Goal: Entertainment & Leisure: Consume media (video, audio)

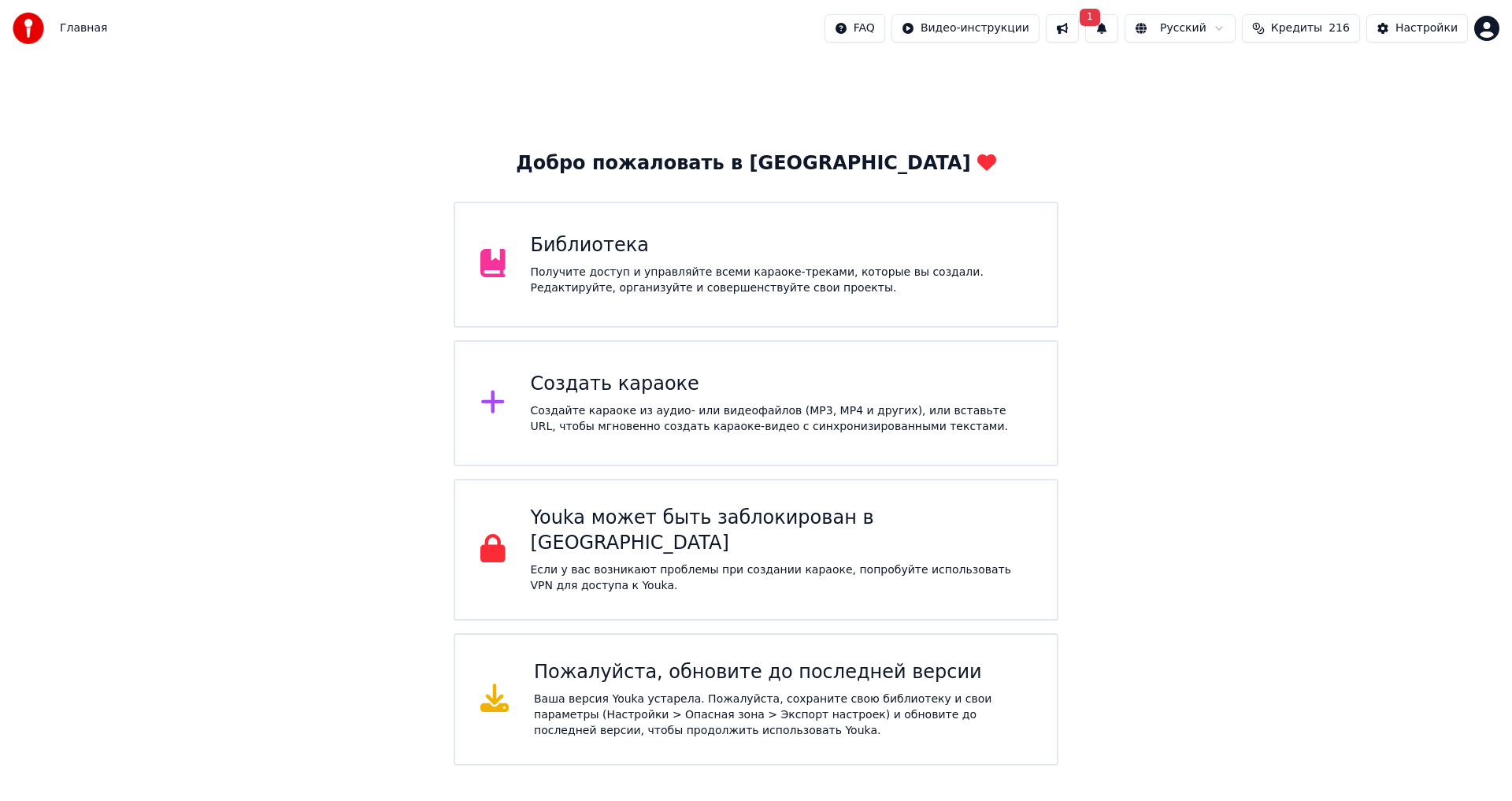
click at [601, 258] on div "Библиотека Получите доступ и управляйте всеми караоке-треками, которые вы созда…" at bounding box center [781, 264] width 502 height 63
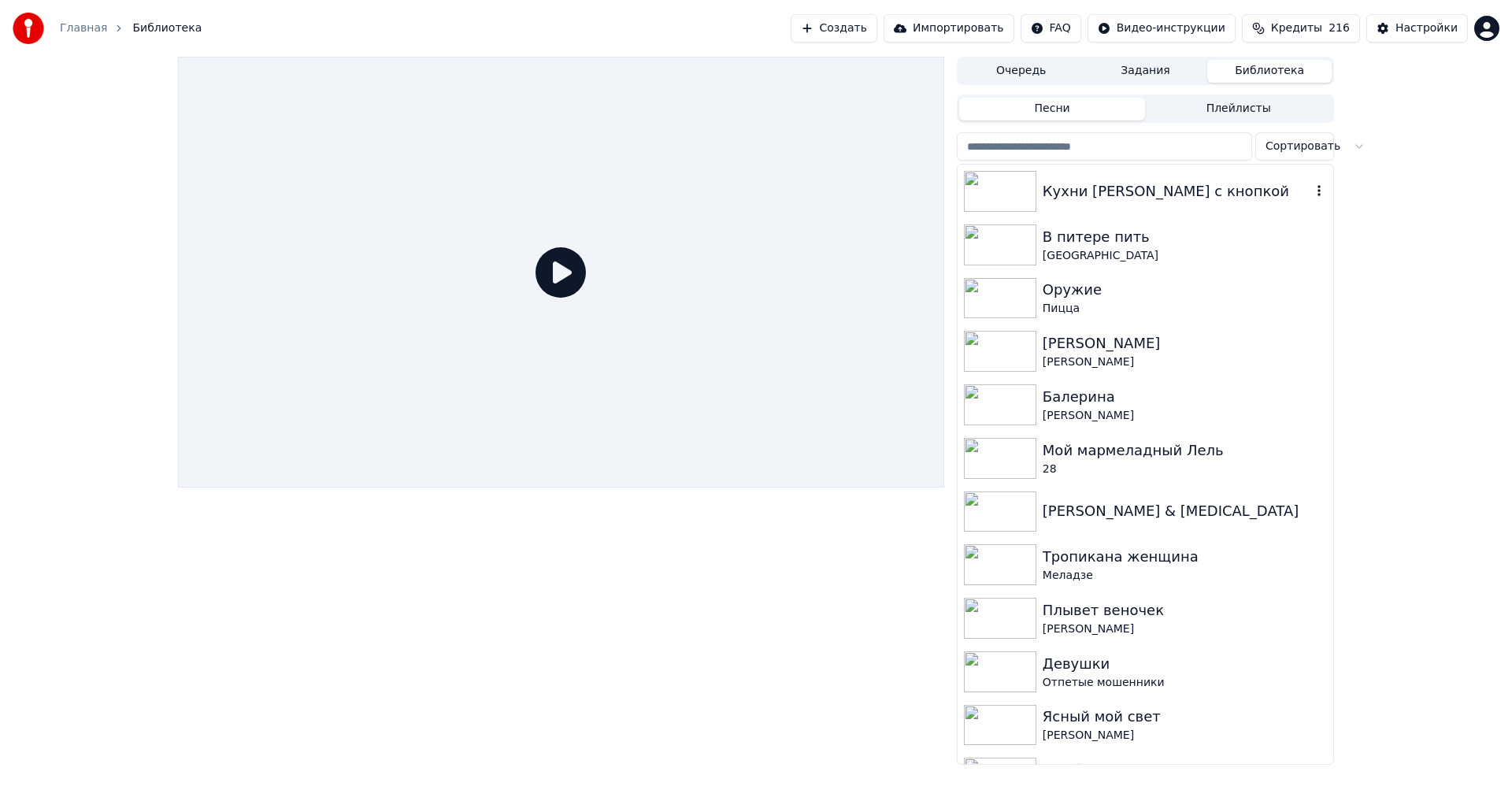
click at [1071, 189] on div "Кухни [PERSON_NAME] с кнопкой" at bounding box center [1177, 191] width 269 height 22
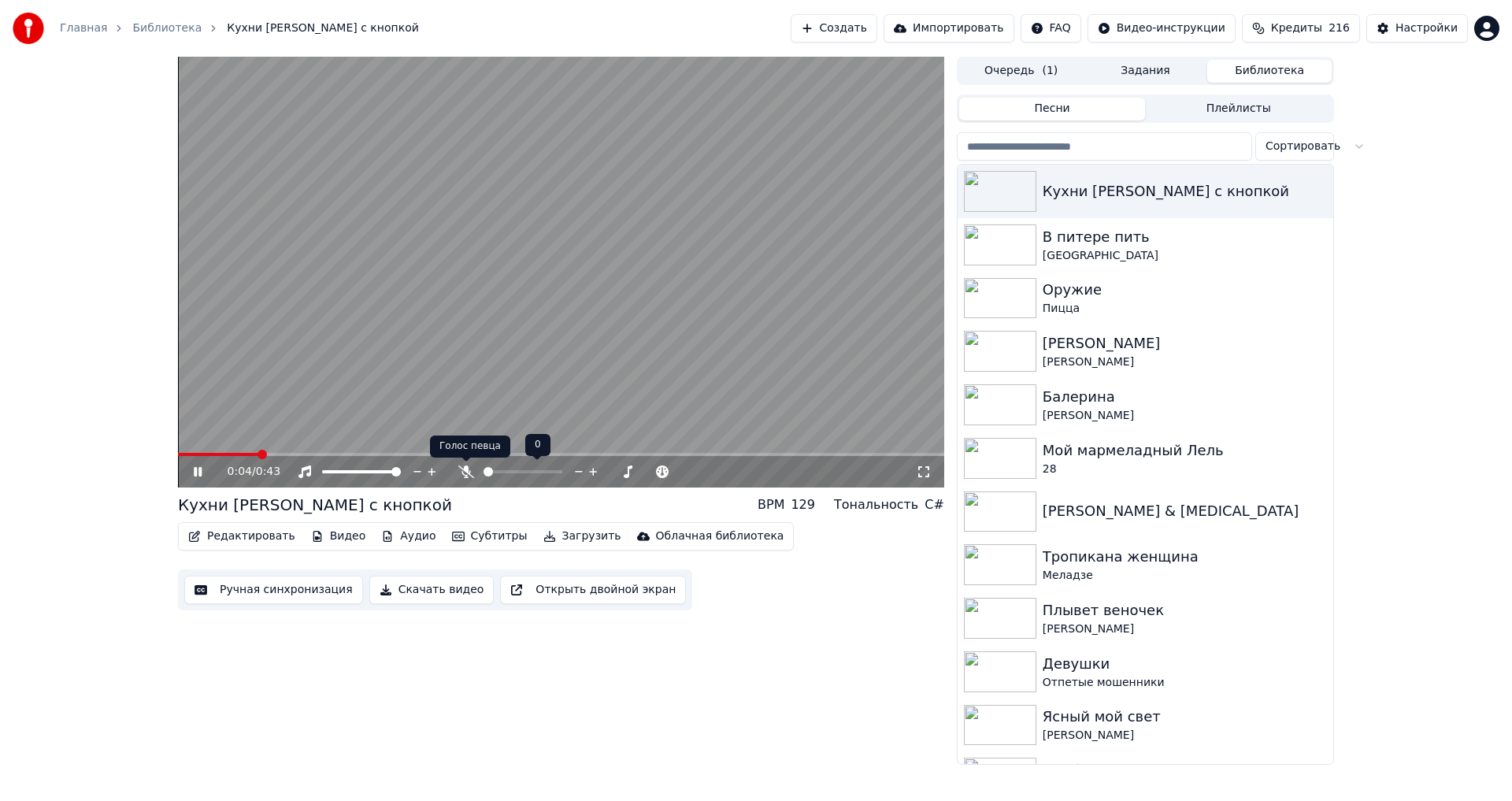
click at [464, 472] on icon at bounding box center [466, 472] width 16 height 12
click at [560, 476] on span at bounding box center [557, 472] width 10 height 10
click at [464, 471] on icon at bounding box center [466, 472] width 9 height 12
click at [464, 471] on icon at bounding box center [466, 472] width 16 height 12
click at [464, 471] on icon at bounding box center [466, 472] width 9 height 12
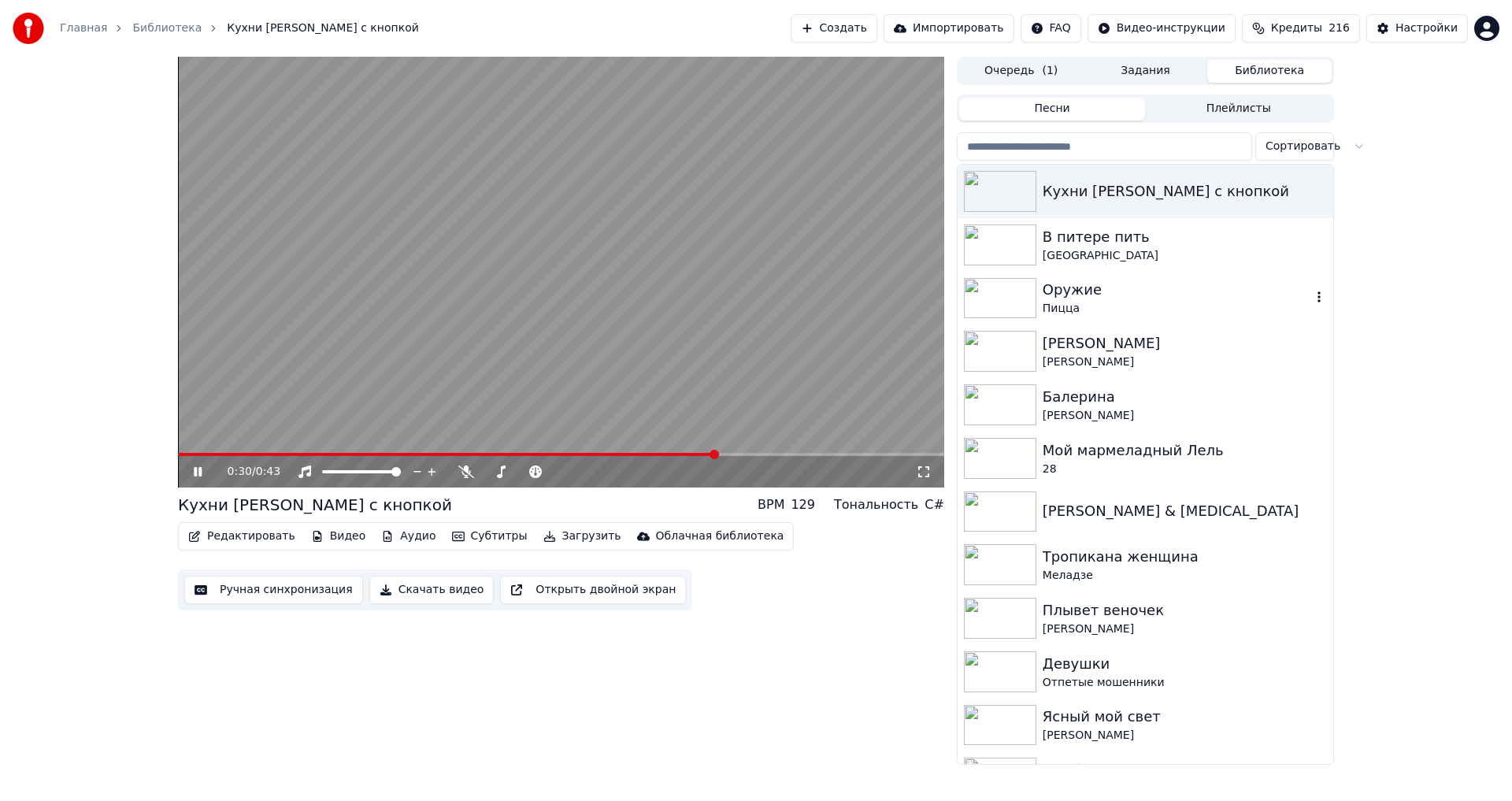
click at [1070, 289] on div "Оружие" at bounding box center [1177, 289] width 269 height 22
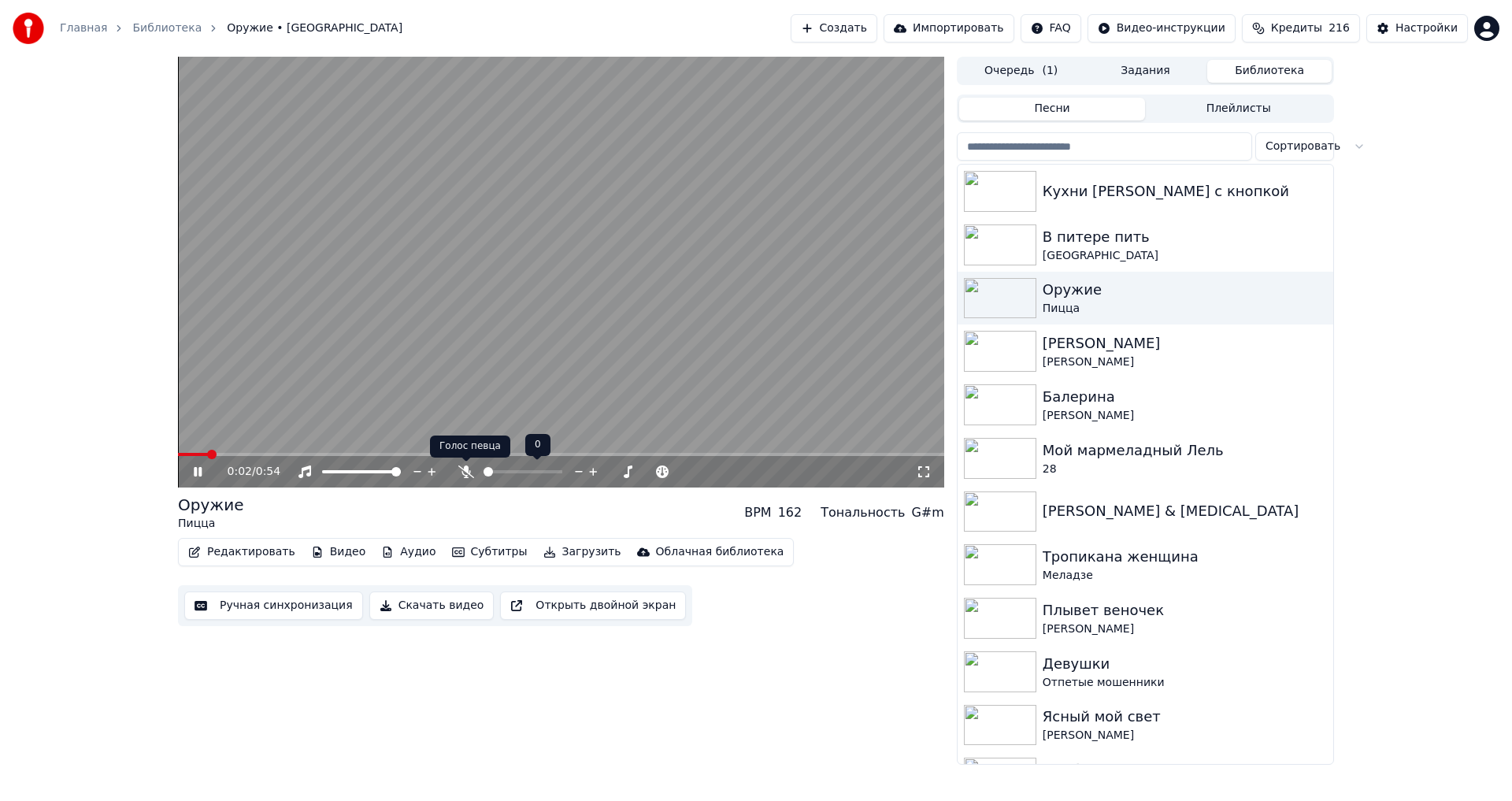
click at [464, 473] on icon at bounding box center [466, 472] width 16 height 12
click at [464, 473] on icon at bounding box center [466, 472] width 9 height 12
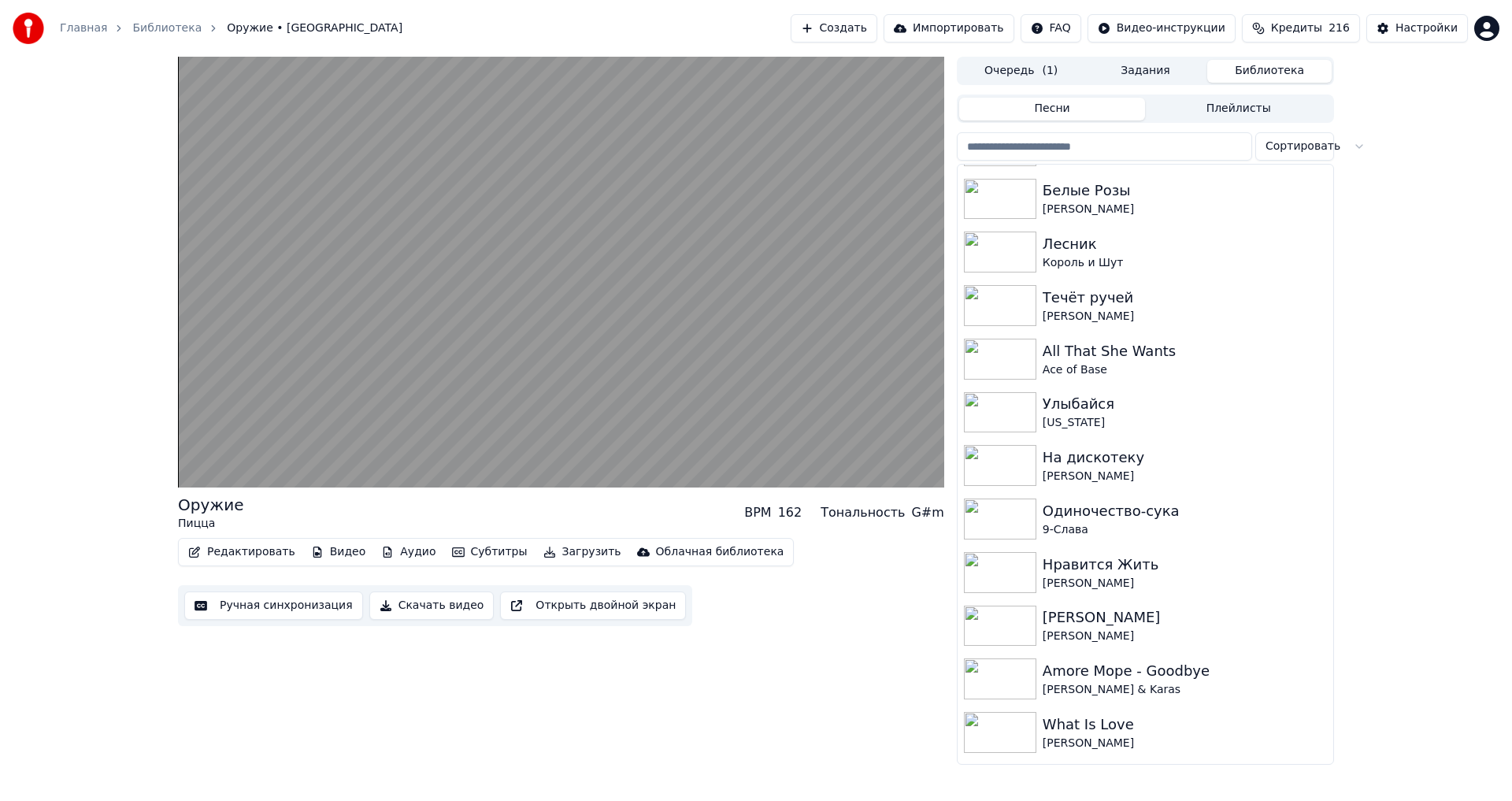
scroll to position [1559, 0]
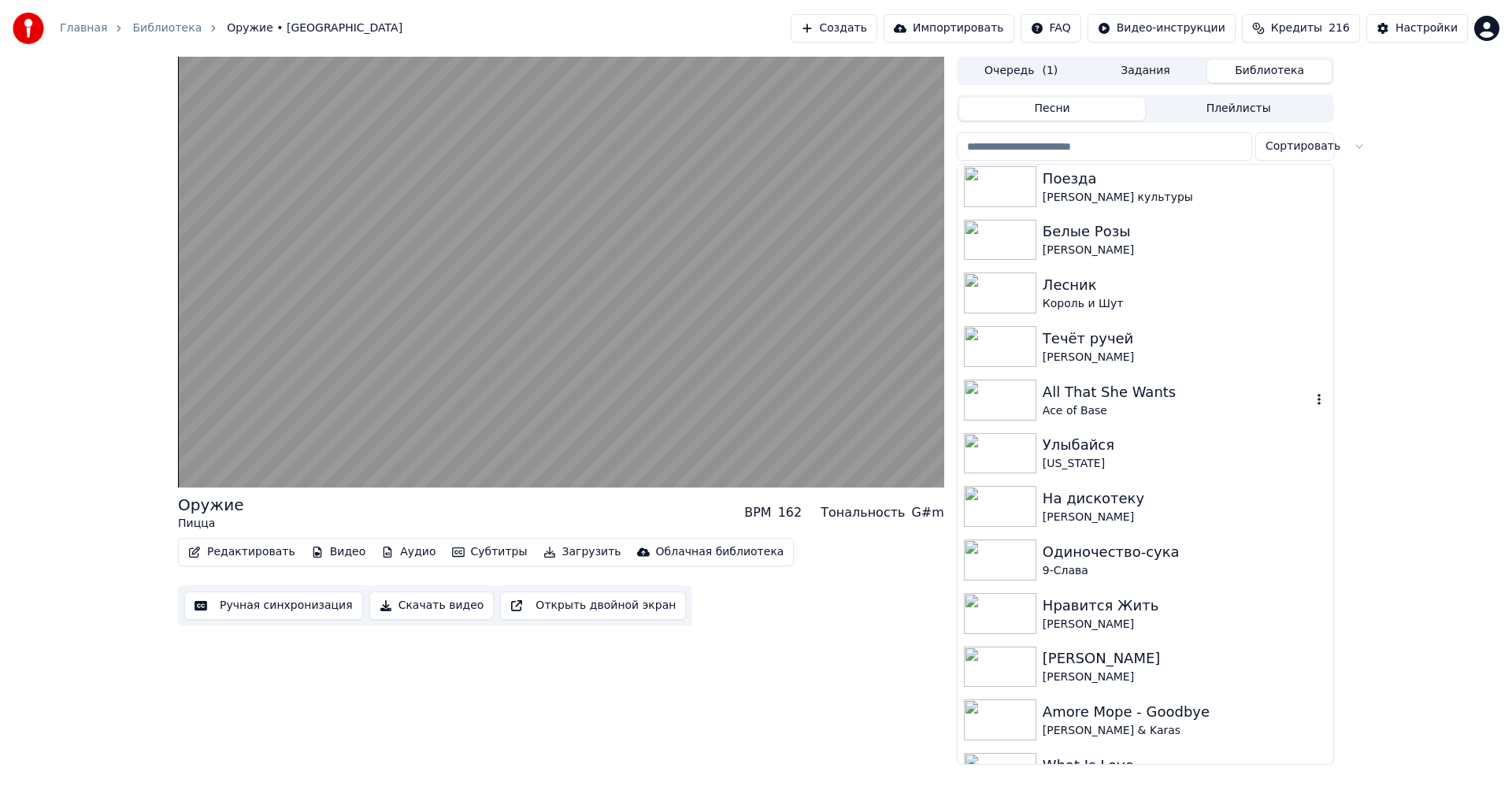
click at [1096, 405] on div "Ace of Base" at bounding box center [1177, 412] width 269 height 16
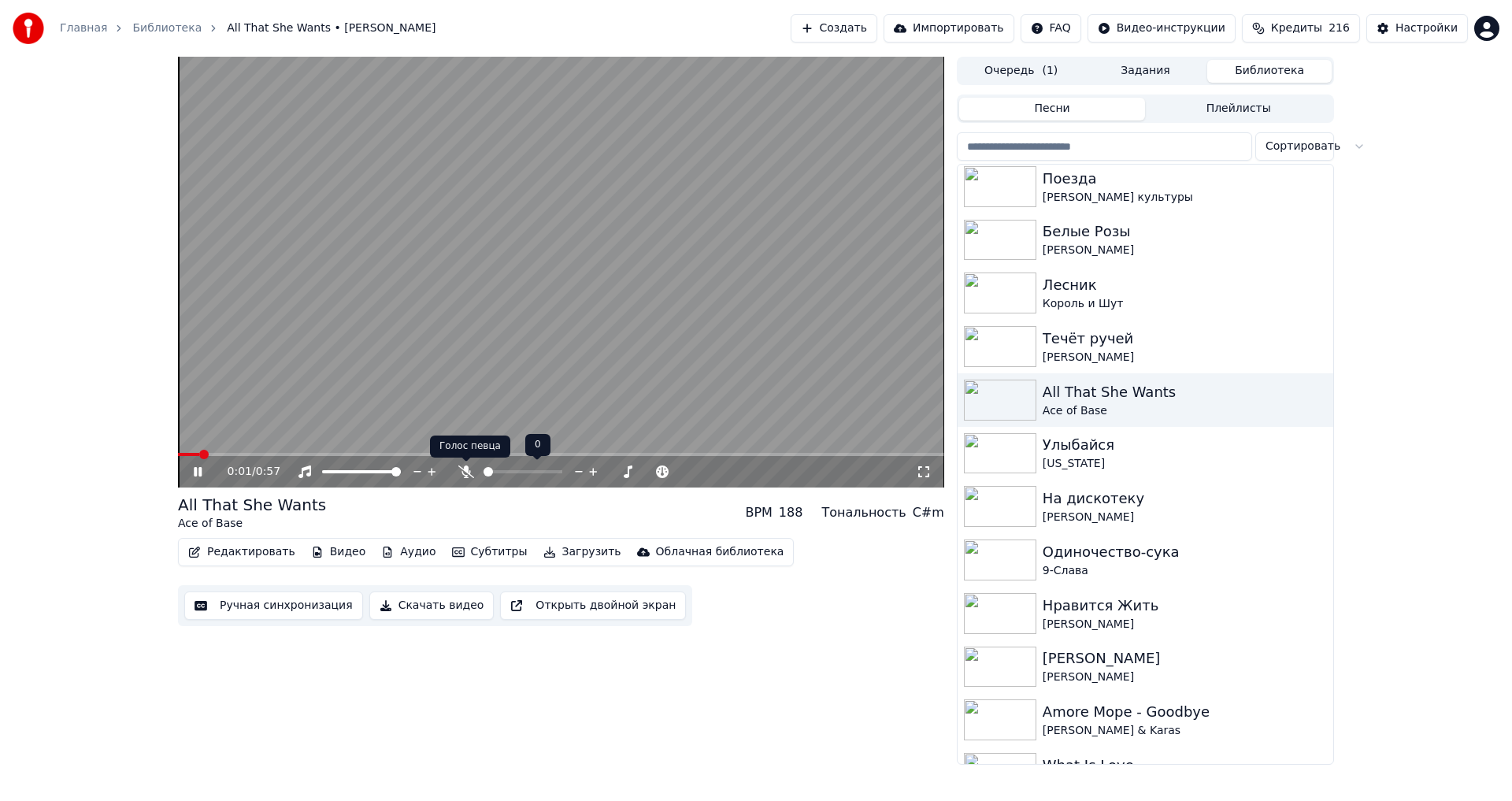
click at [462, 475] on icon at bounding box center [466, 472] width 16 height 12
click at [483, 474] on span at bounding box center [483, 472] width 0 height 4
click at [306, 605] on button "Ручная синхронизация" at bounding box center [273, 605] width 179 height 28
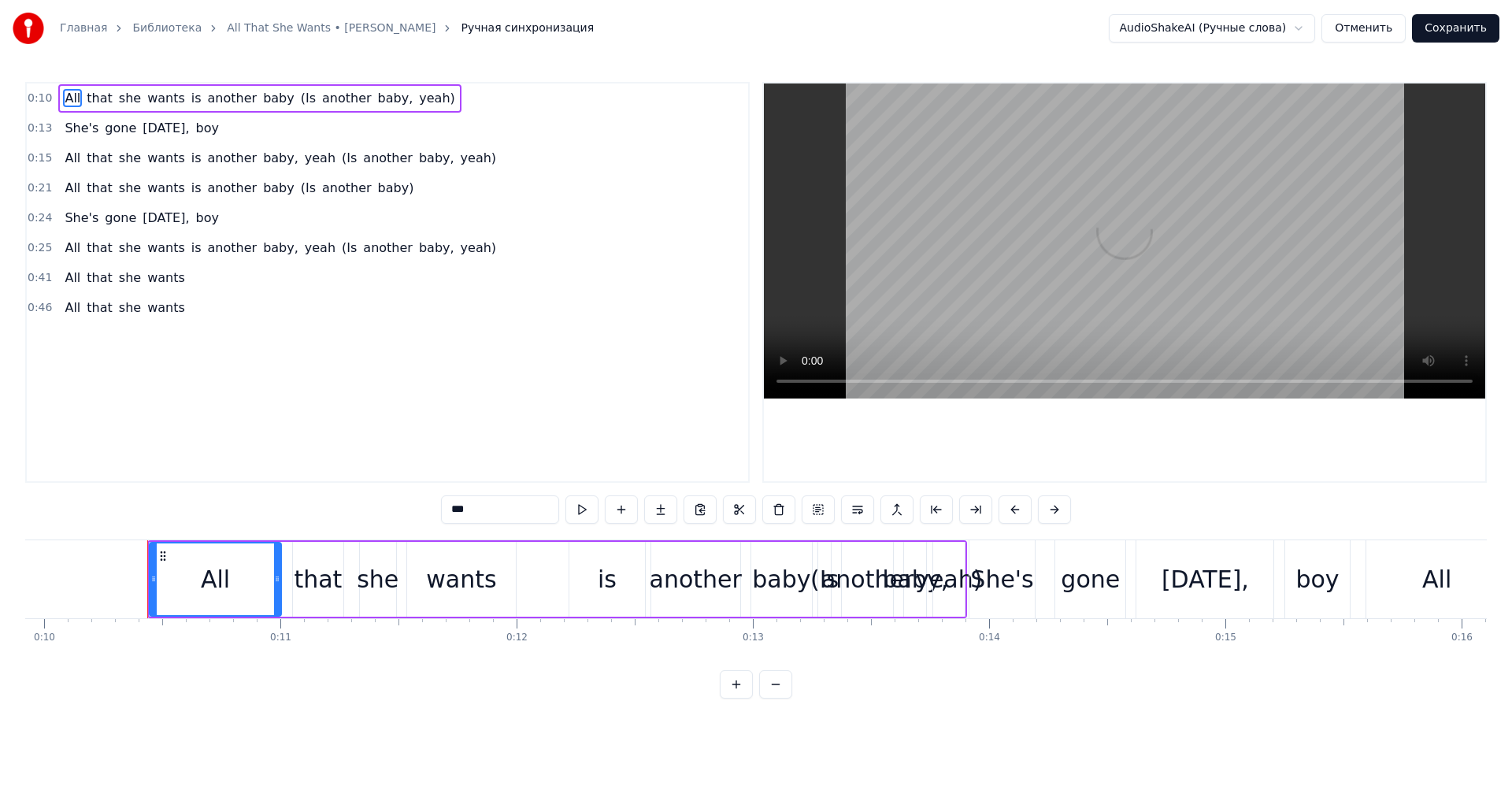
scroll to position [0, 2386]
